Goal: Information Seeking & Learning: Learn about a topic

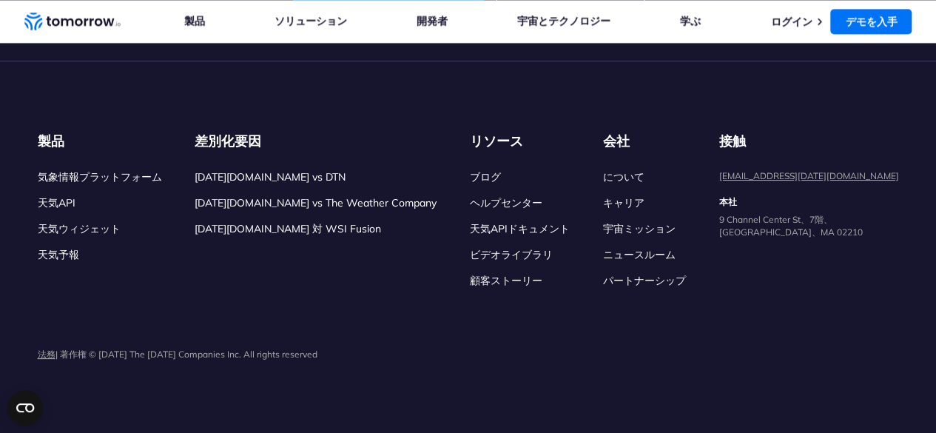
scroll to position [5847, 0]
click at [355, 53] on div "天気 API の使い方" at bounding box center [244, 29] width 441 height 47
click at [130, 93] on font "はじめに：APIキーの取得" at bounding box center [99, 85] width 121 height 13
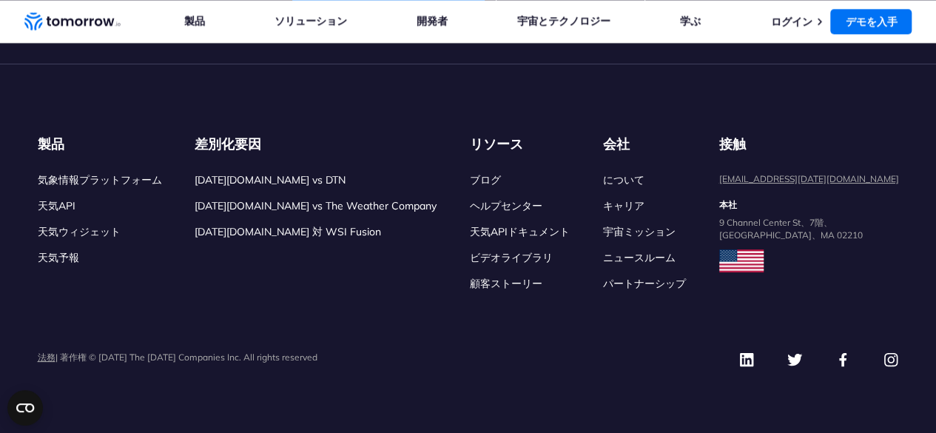
scroll to position [3538, 0]
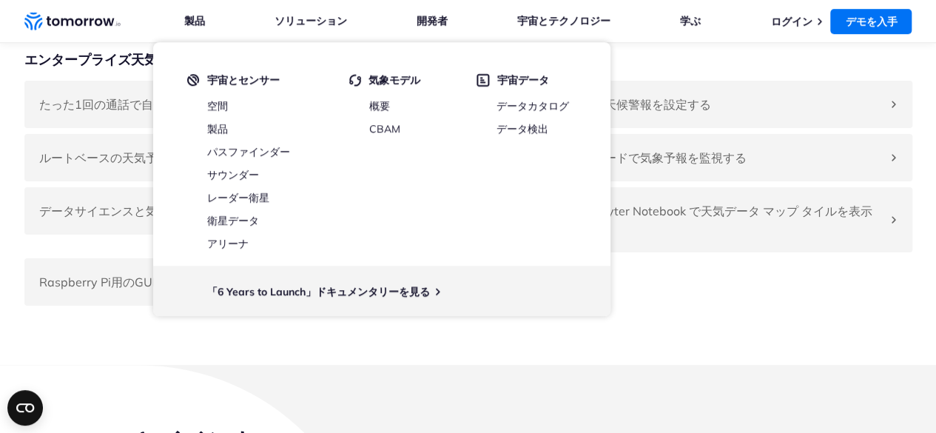
scroll to position [3242, 0]
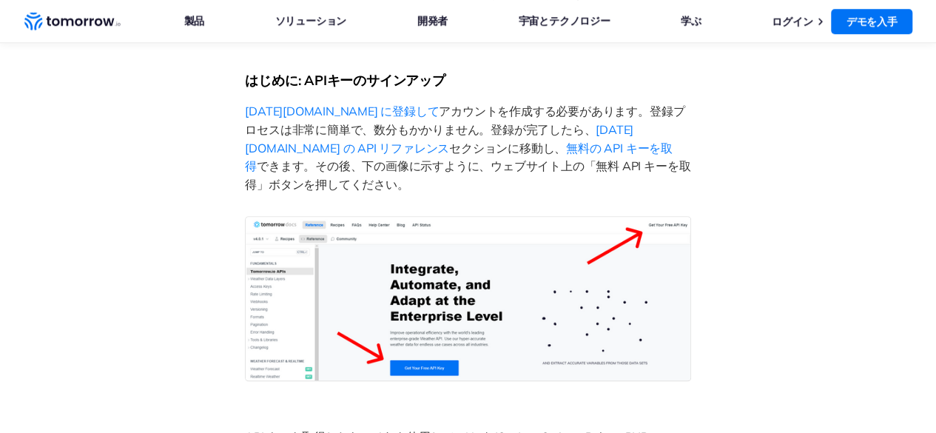
scroll to position [592, 0]
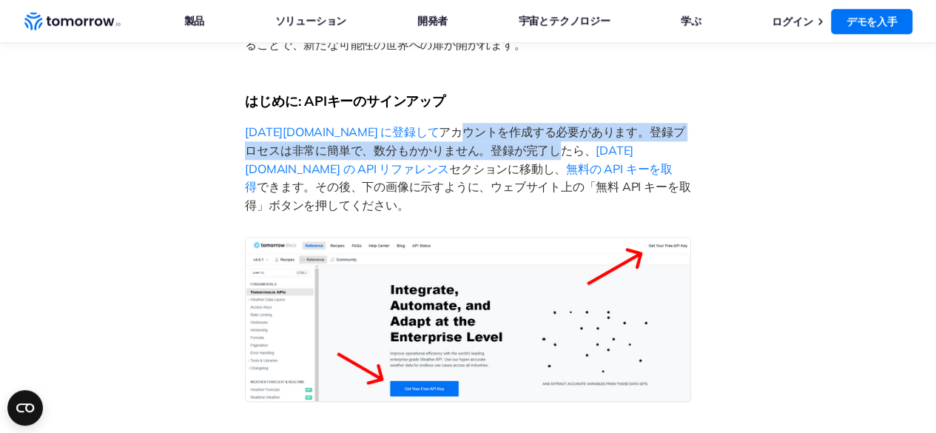
click at [488, 152] on p "[DATE][DOMAIN_NAME] に登録して アカウントを作成する必要があります 。登録プロセスは非常に簡単で、数分もかかりません。登録が完了したら、 …" at bounding box center [468, 169] width 446 height 92
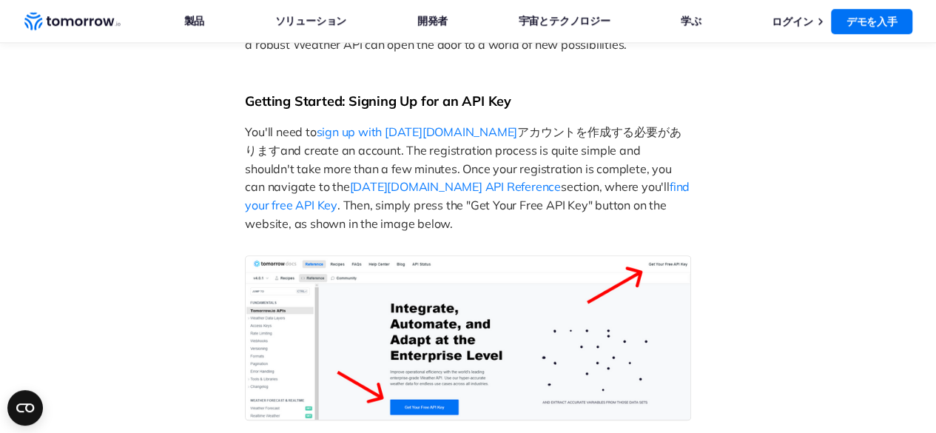
drag, startPoint x: 639, startPoint y: 193, endPoint x: 629, endPoint y: 177, distance: 19.3
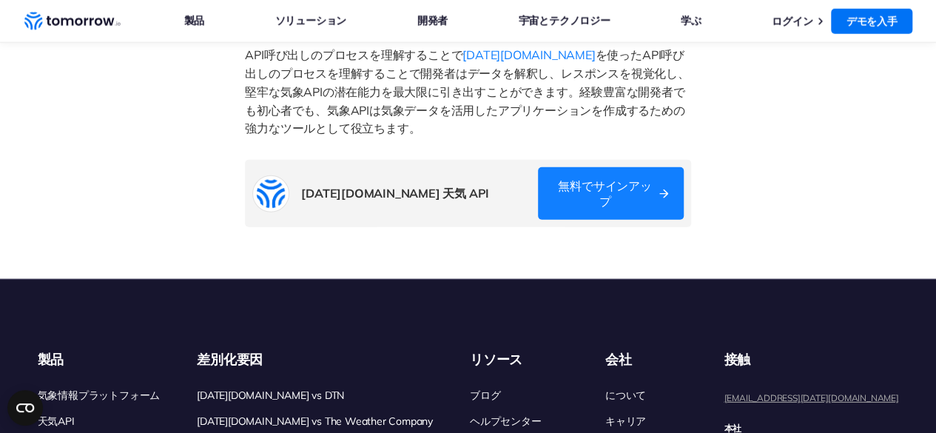
scroll to position [1924, 0]
